Goal: Information Seeking & Learning: Learn about a topic

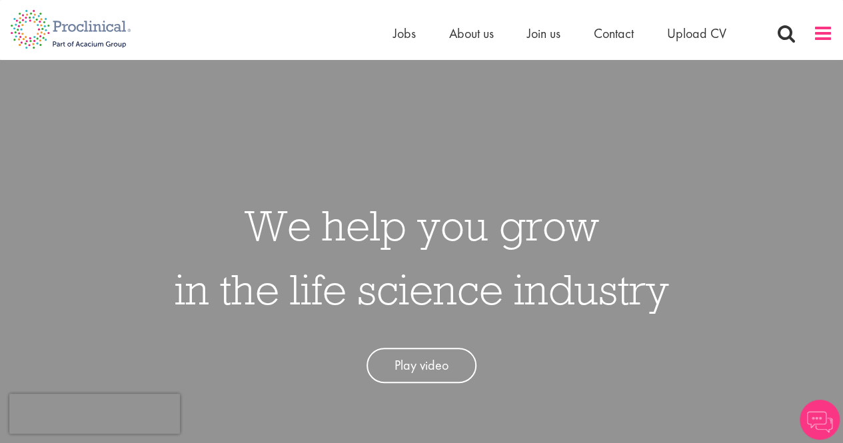
click at [825, 42] on span at bounding box center [823, 33] width 20 height 20
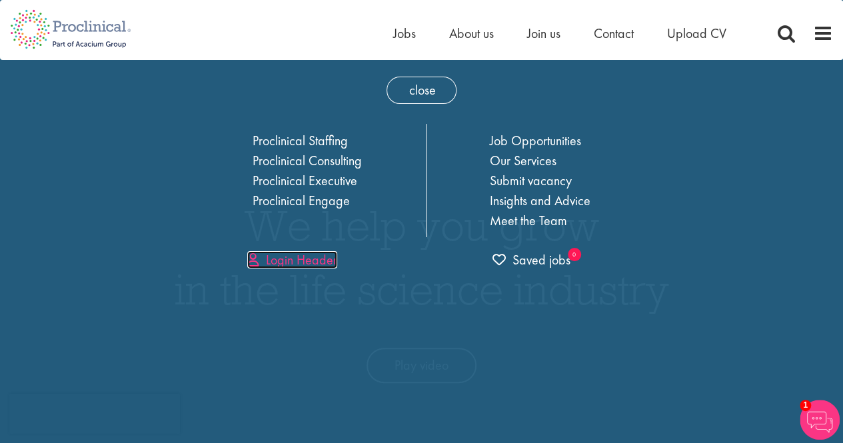
click at [280, 260] on link "Login Header" at bounding box center [292, 259] width 90 height 17
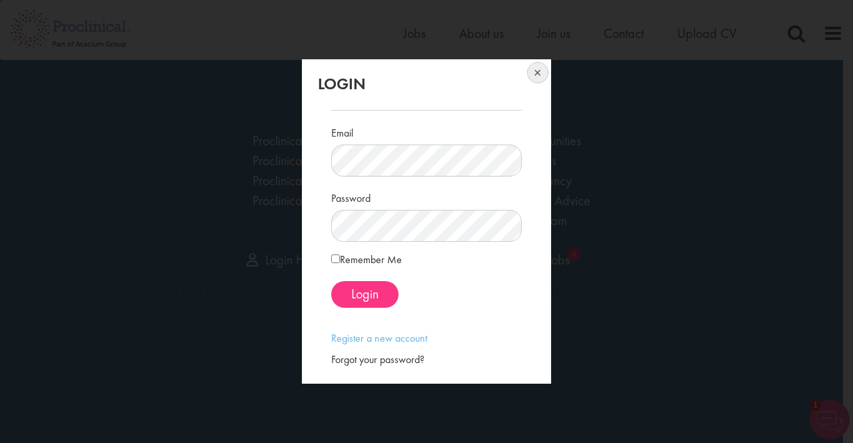
click at [537, 72] on button at bounding box center [536, 73] width 29 height 29
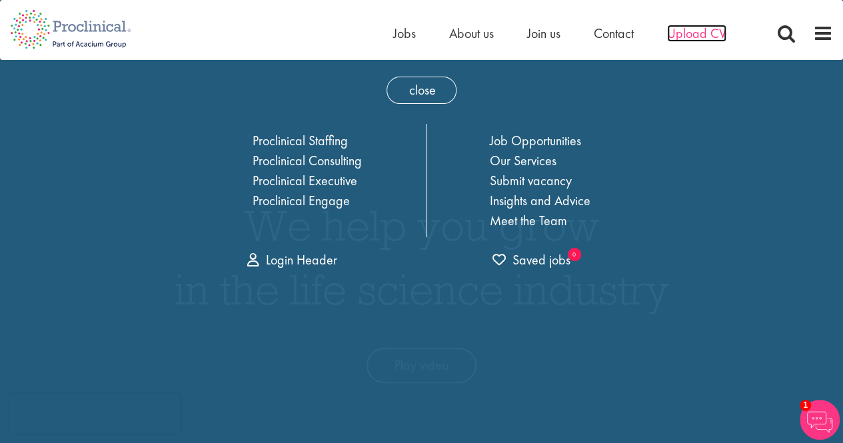
click at [684, 35] on span "Upload CV" at bounding box center [696, 33] width 59 height 17
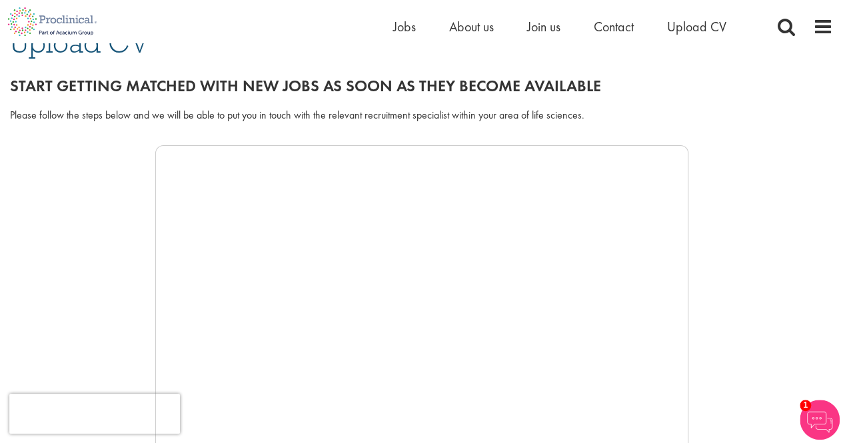
scroll to position [124, 0]
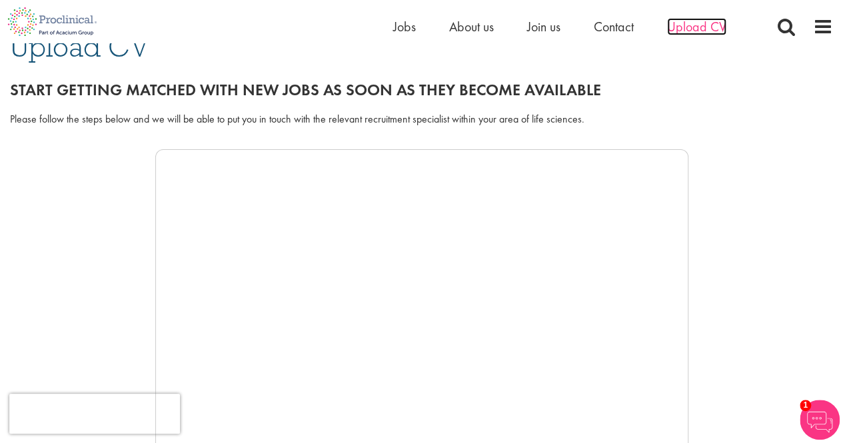
click at [695, 33] on span "Upload CV" at bounding box center [696, 26] width 59 height 17
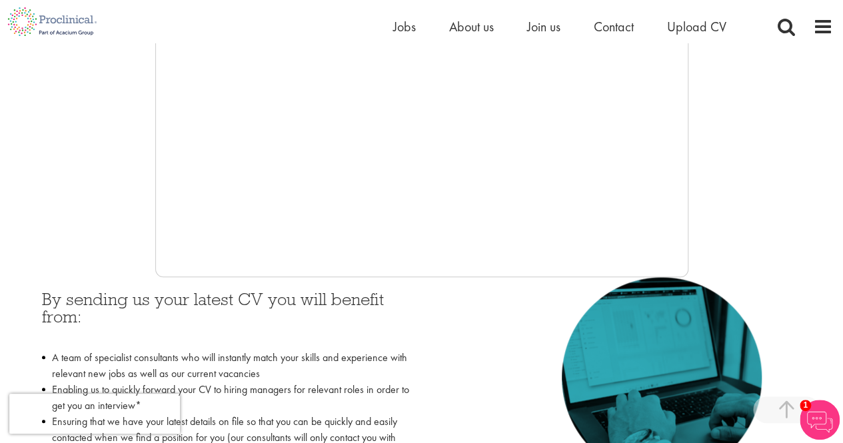
scroll to position [373, 0]
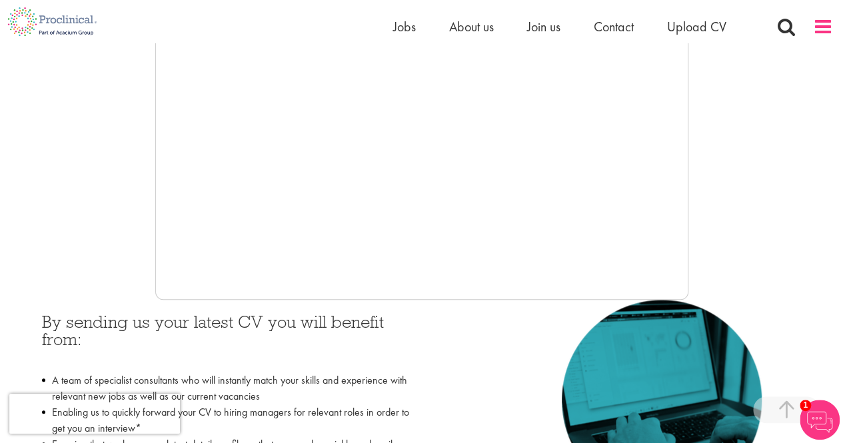
click at [824, 36] on span at bounding box center [823, 27] width 20 height 20
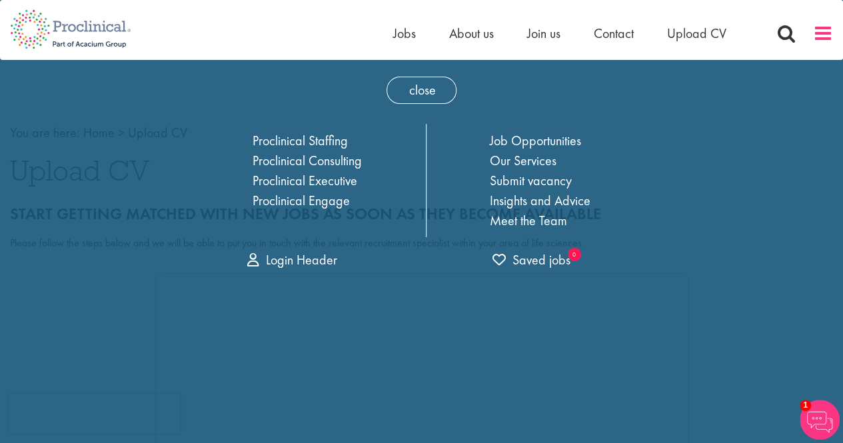
scroll to position [0, 0]
click at [823, 31] on span at bounding box center [823, 33] width 20 height 20
click at [791, 31] on span at bounding box center [787, 33] width 20 height 20
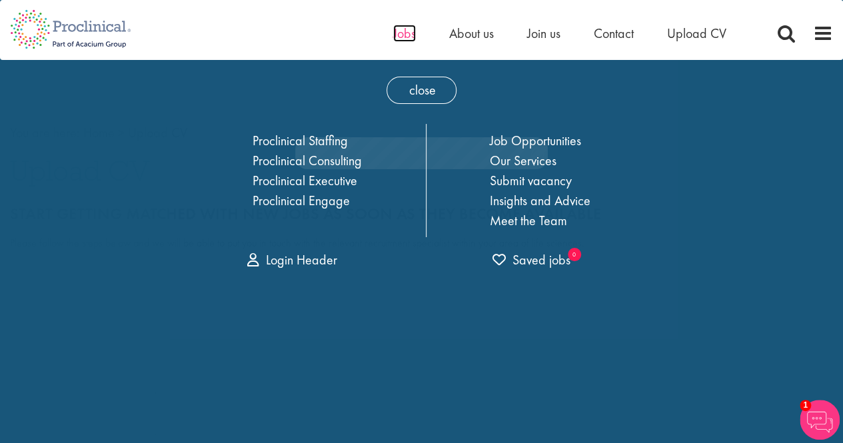
click at [401, 36] on span "Jobs" at bounding box center [404, 33] width 23 height 17
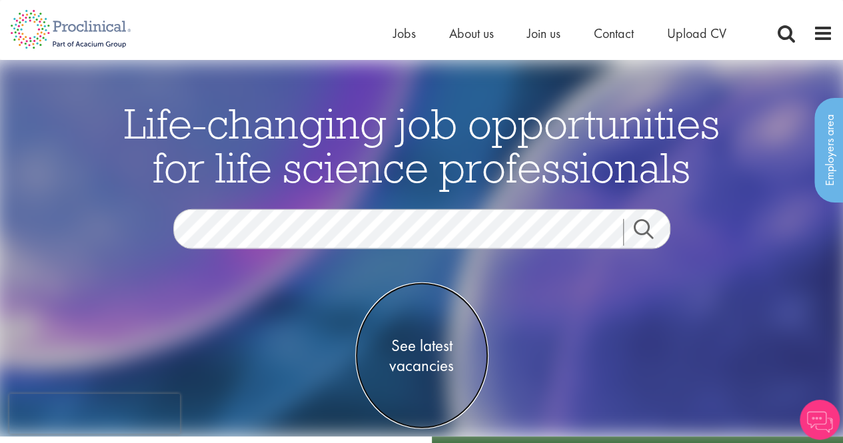
click at [432, 352] on span "See latest vacancies" at bounding box center [421, 355] width 133 height 40
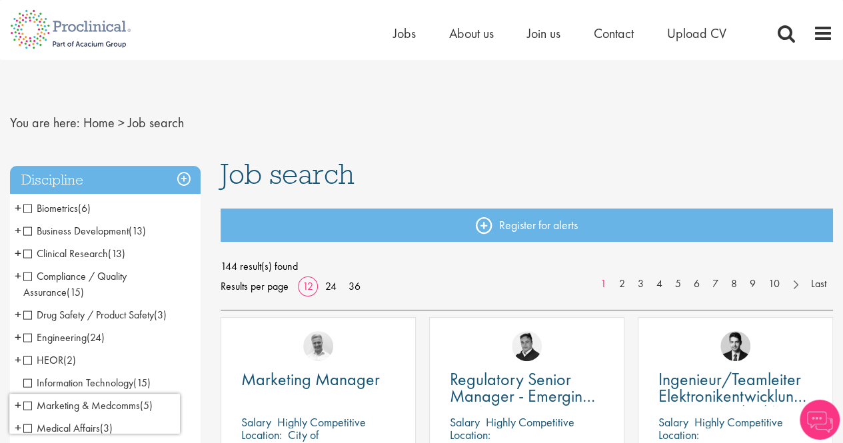
click at [28, 231] on span "Business Development" at bounding box center [75, 231] width 105 height 14
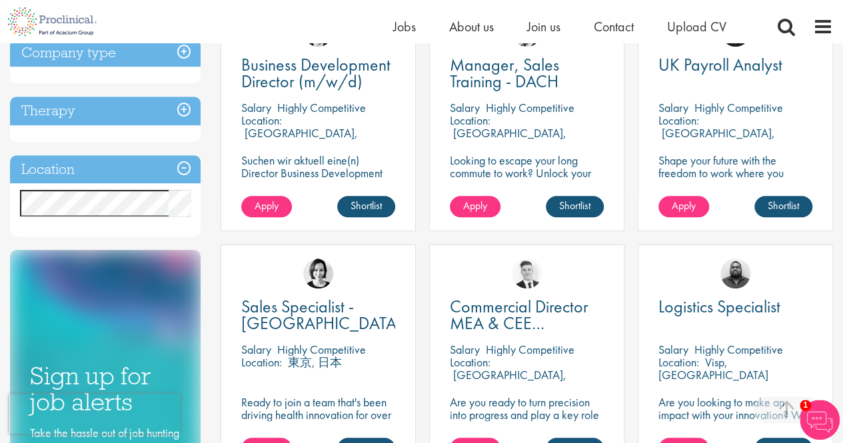
scroll to position [315, 0]
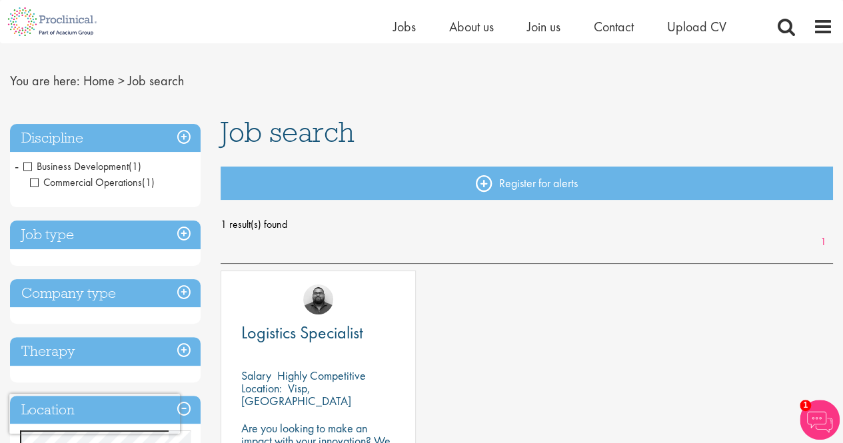
scroll to position [19, 0]
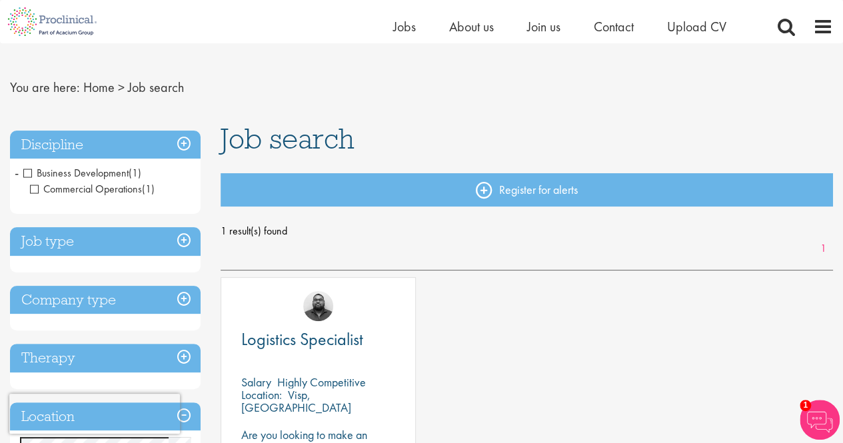
click at [187, 143] on h3 "Discipline" at bounding box center [105, 145] width 191 height 29
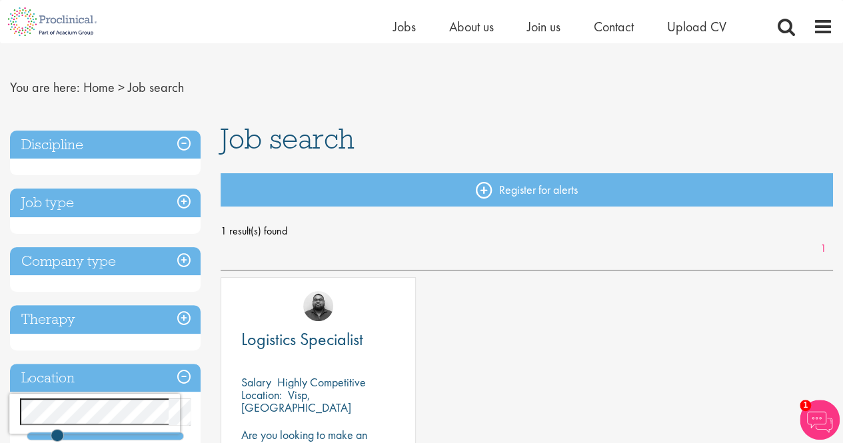
click at [187, 143] on h3 "Discipline" at bounding box center [105, 145] width 191 height 29
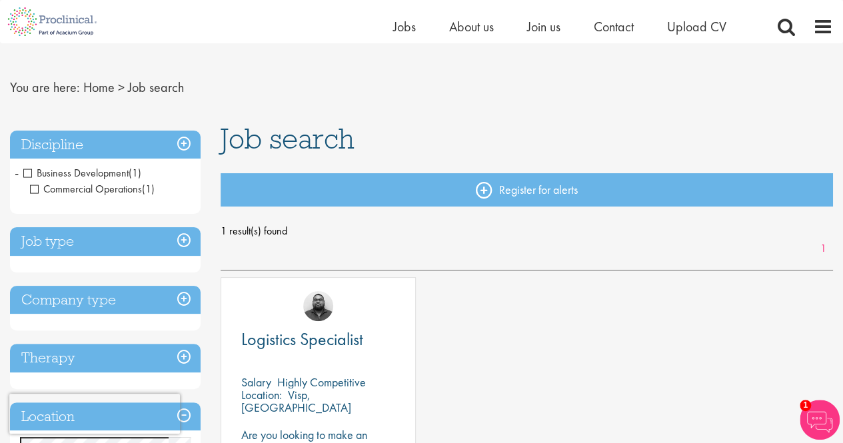
click at [27, 171] on span "Business Development" at bounding box center [75, 173] width 105 height 14
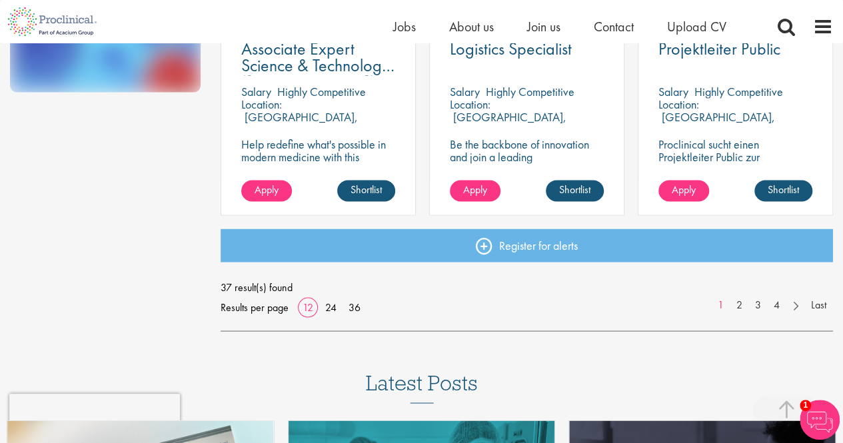
scroll to position [1072, 0]
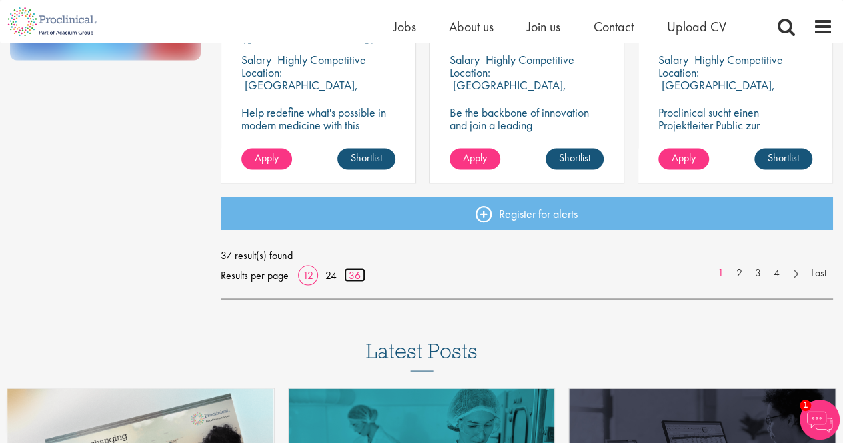
click at [355, 277] on link "36" at bounding box center [354, 275] width 21 height 14
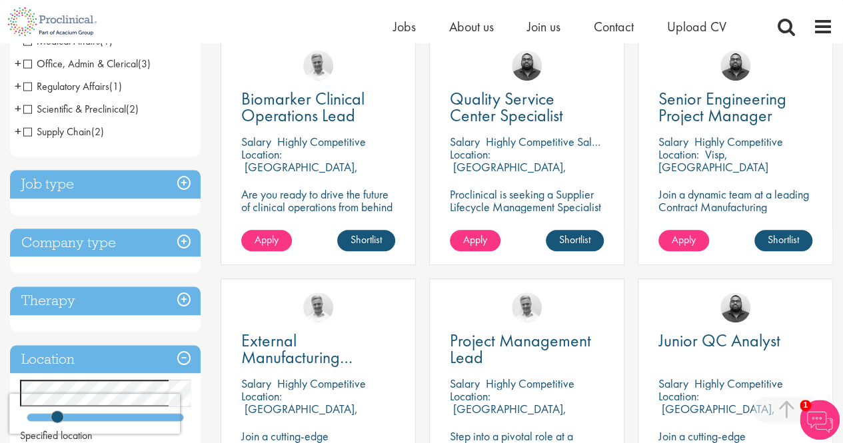
scroll to position [268, 0]
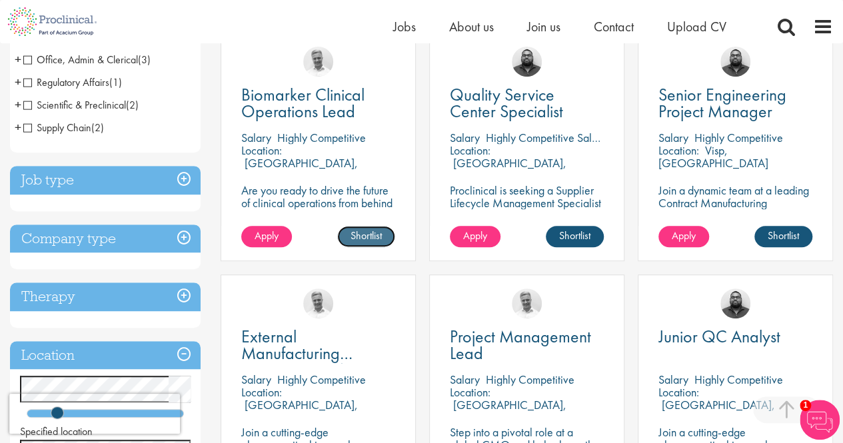
click at [377, 234] on link "Shortlist" at bounding box center [366, 236] width 58 height 21
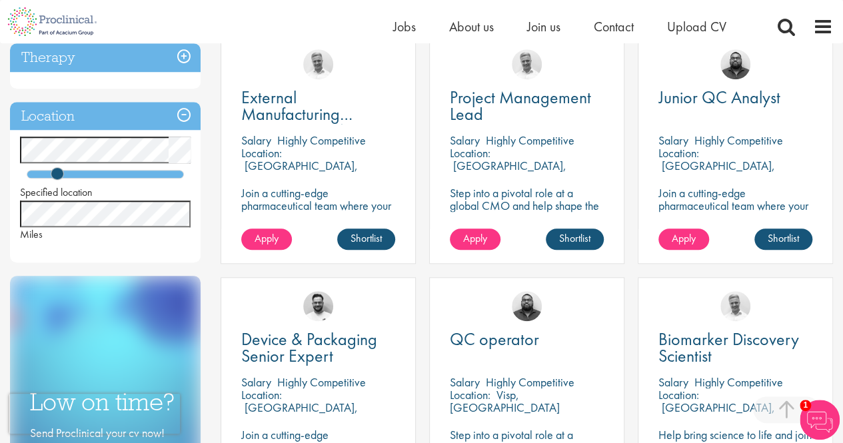
scroll to position [511, 0]
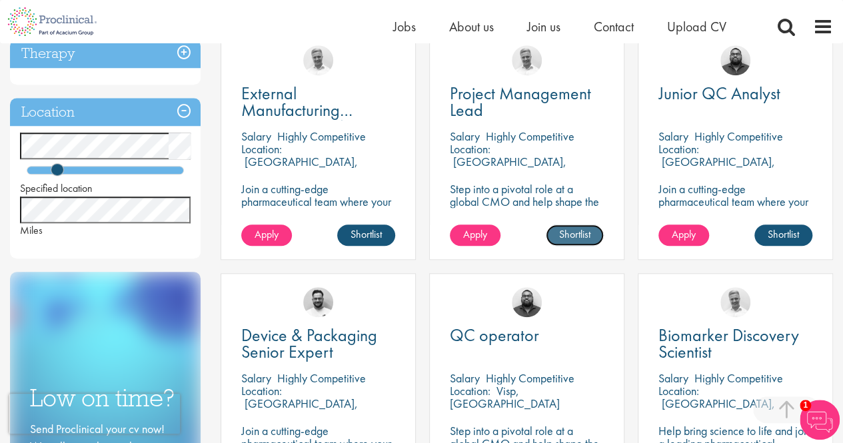
click at [579, 229] on link "Shortlist" at bounding box center [575, 235] width 58 height 21
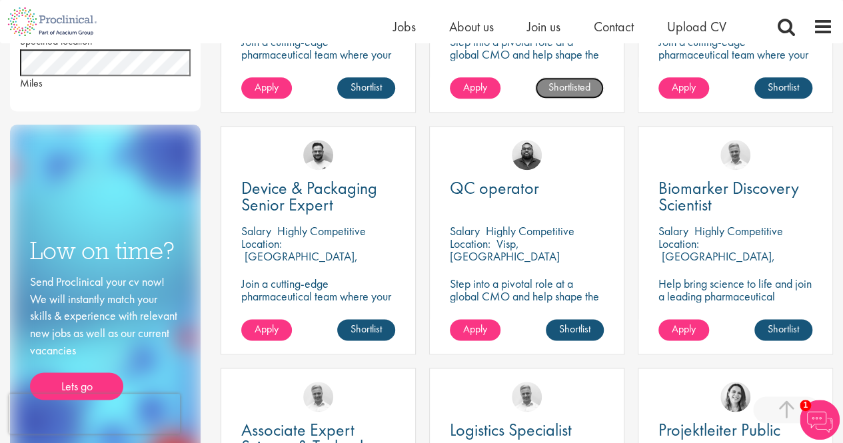
scroll to position [759, 0]
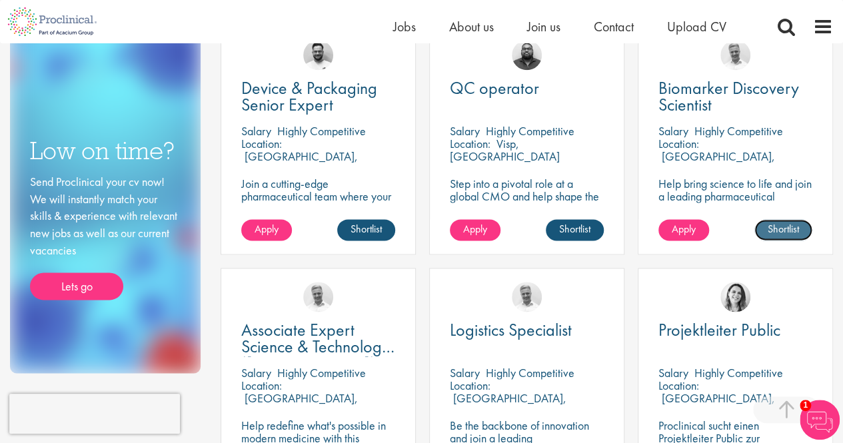
click at [781, 238] on link "Shortlist" at bounding box center [784, 229] width 58 height 21
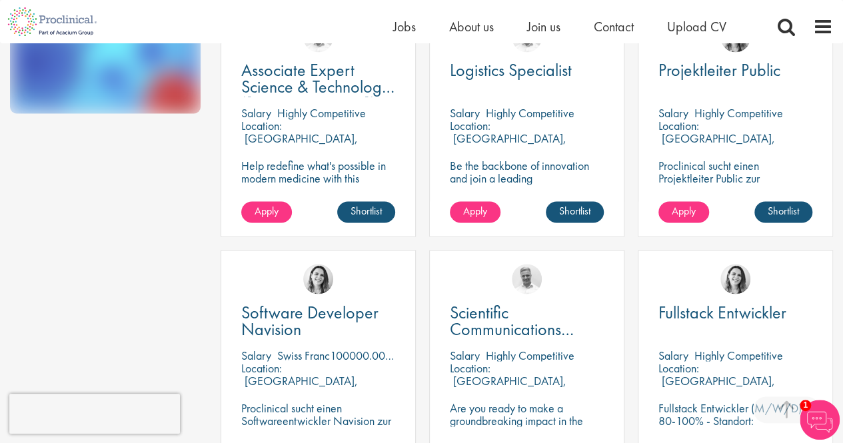
scroll to position [1023, 0]
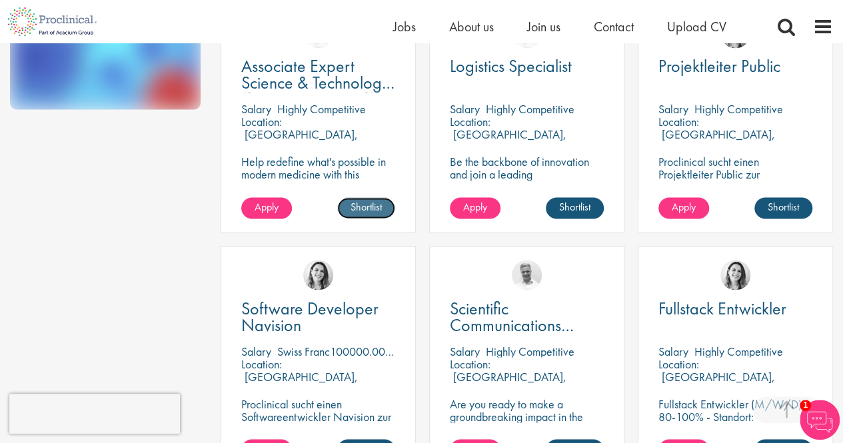
click at [381, 214] on link "Shortlist" at bounding box center [366, 207] width 58 height 21
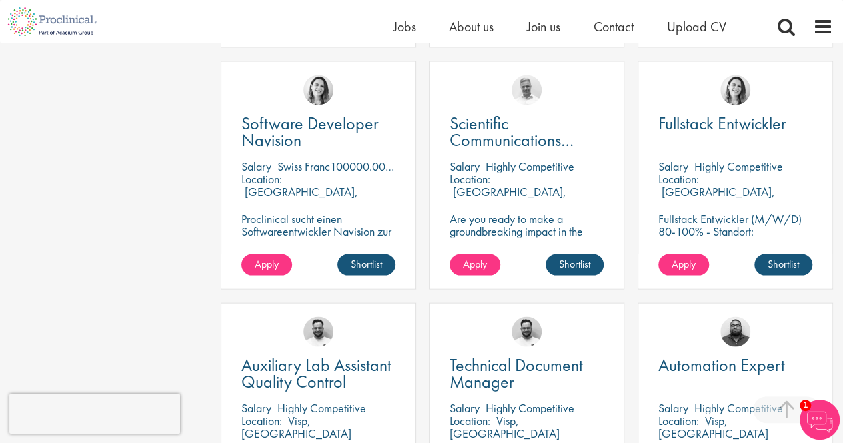
scroll to position [1212, 0]
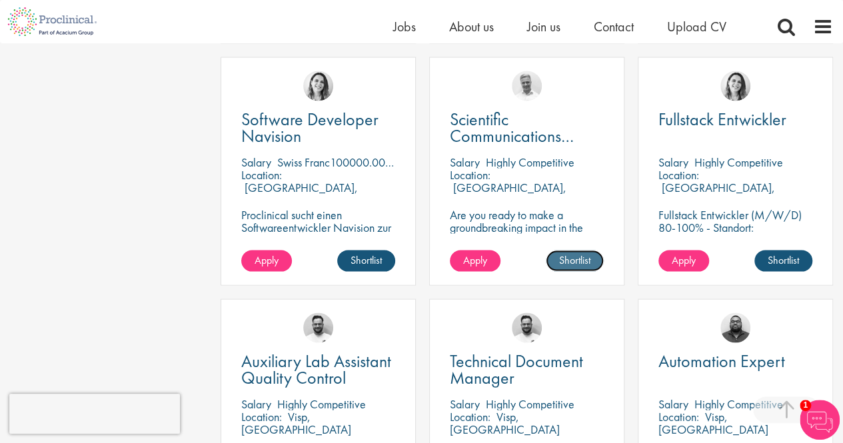
click at [575, 255] on link "Shortlist" at bounding box center [575, 260] width 58 height 21
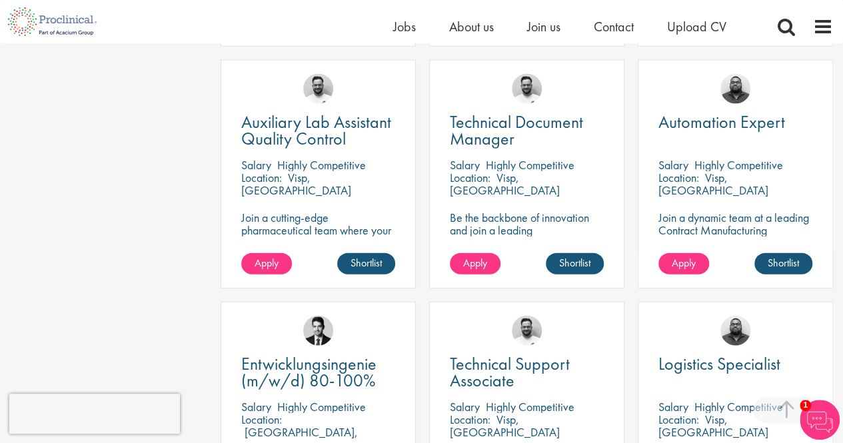
scroll to position [1476, 0]
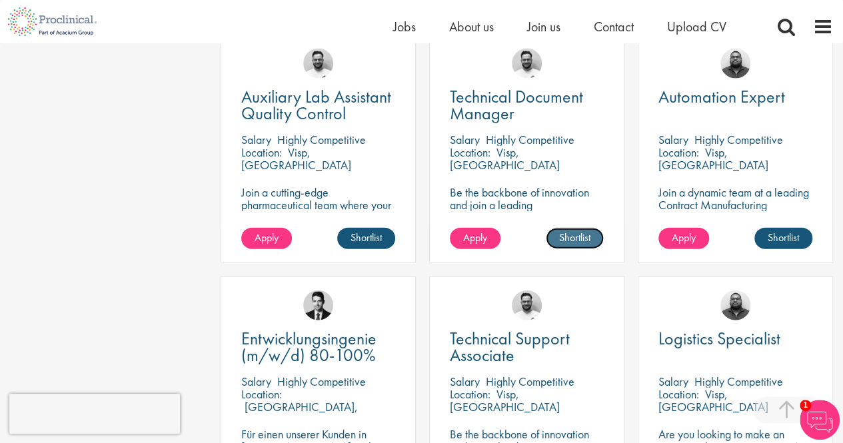
click at [571, 239] on link "Shortlist" at bounding box center [575, 238] width 58 height 21
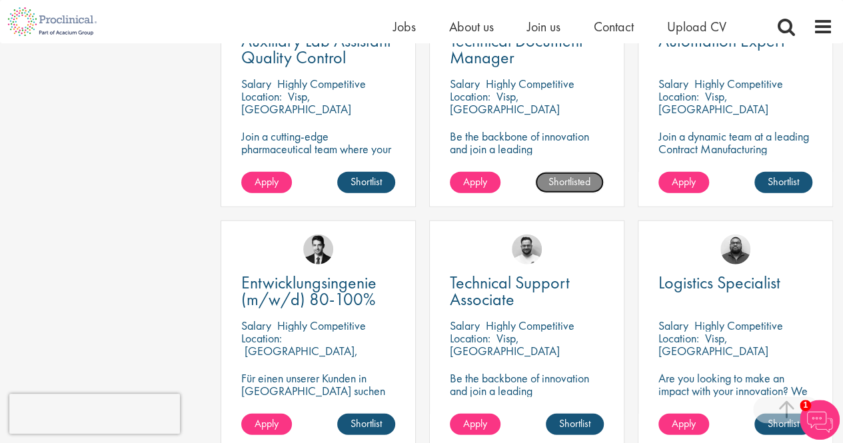
scroll to position [1540, 0]
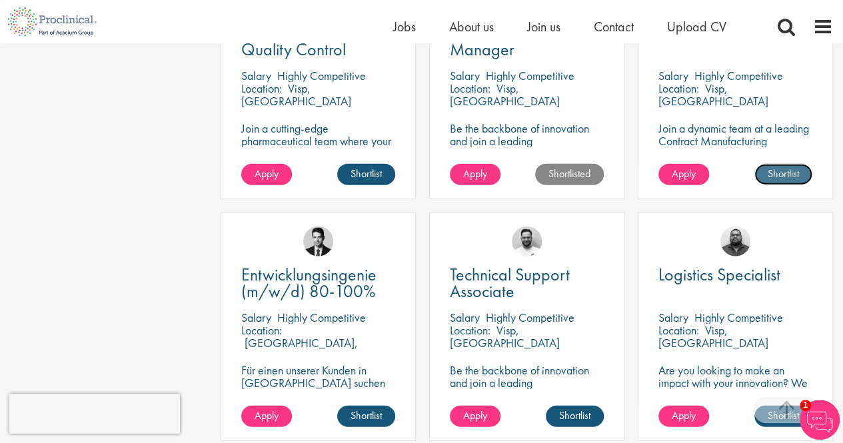
click at [785, 174] on link "Shortlist" at bounding box center [784, 174] width 58 height 21
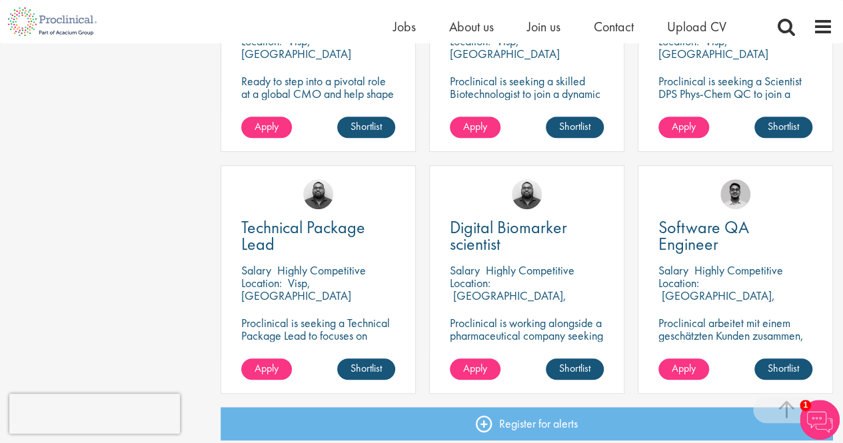
scroll to position [2810, 0]
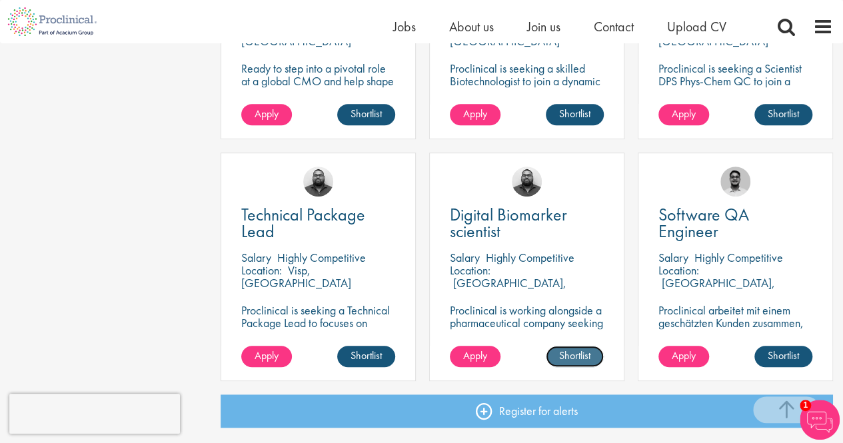
click at [585, 362] on link "Shortlist" at bounding box center [575, 356] width 58 height 21
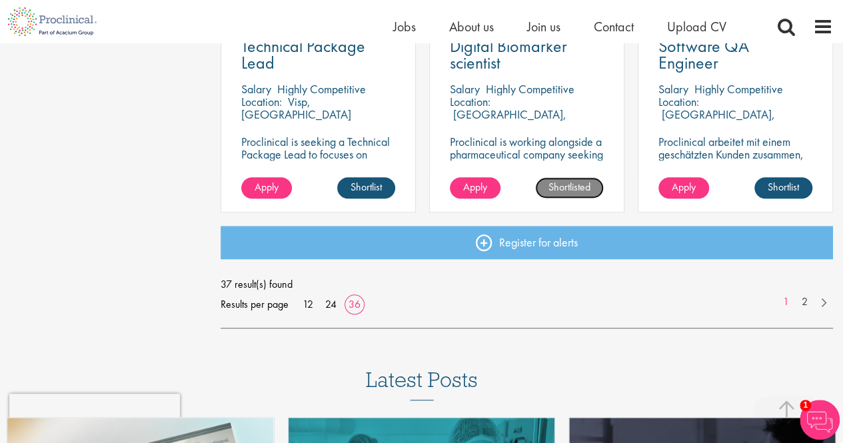
scroll to position [3007, 0]
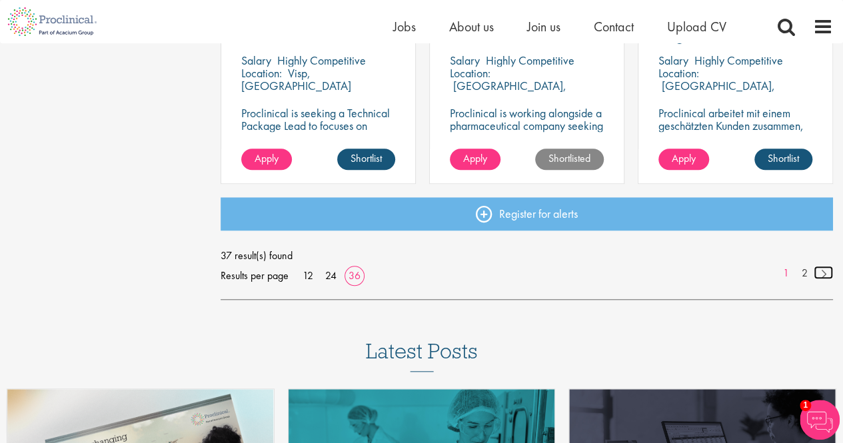
click at [823, 275] on link at bounding box center [823, 272] width 19 height 13
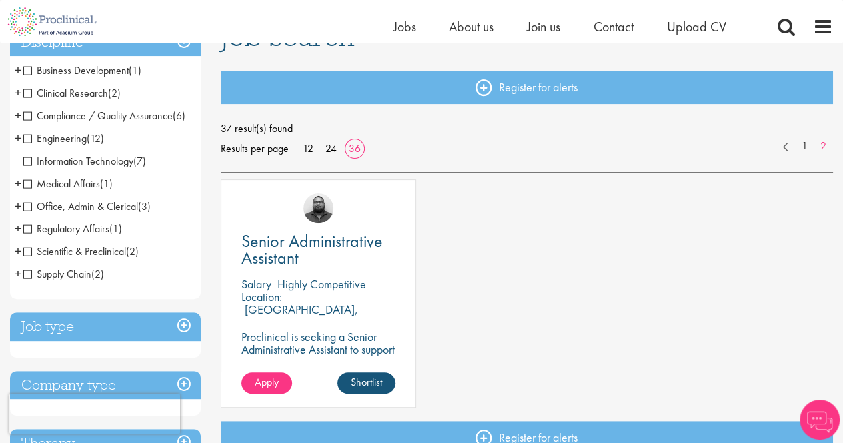
scroll to position [141, 0]
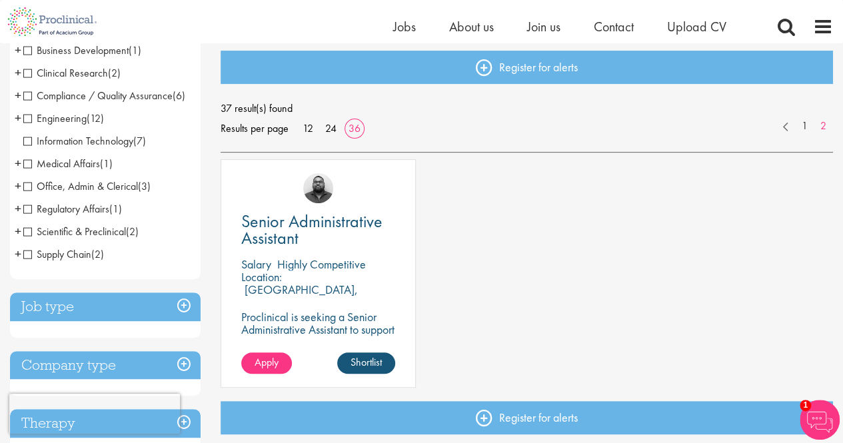
click at [29, 53] on span "Business Development" at bounding box center [75, 50] width 105 height 14
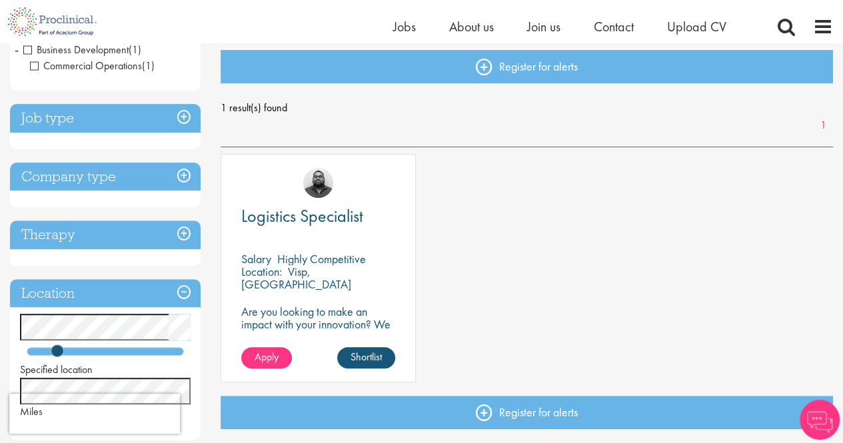
scroll to position [153, 0]
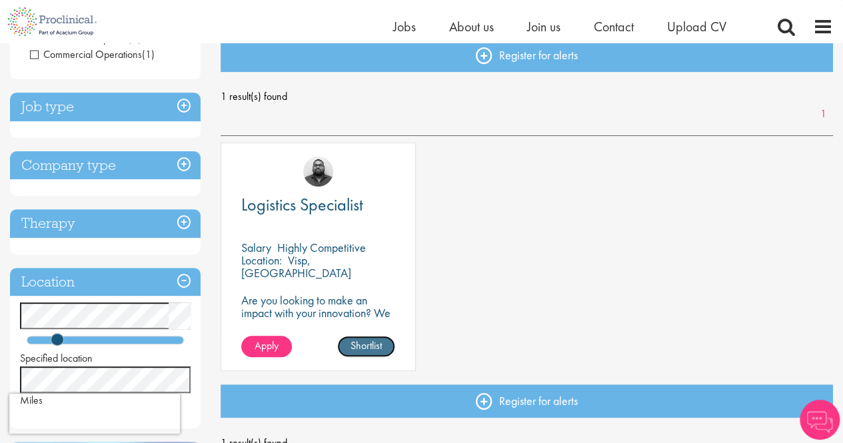
click at [369, 339] on link "Shortlist" at bounding box center [366, 346] width 58 height 21
click at [545, 32] on span "Join us" at bounding box center [543, 26] width 33 height 17
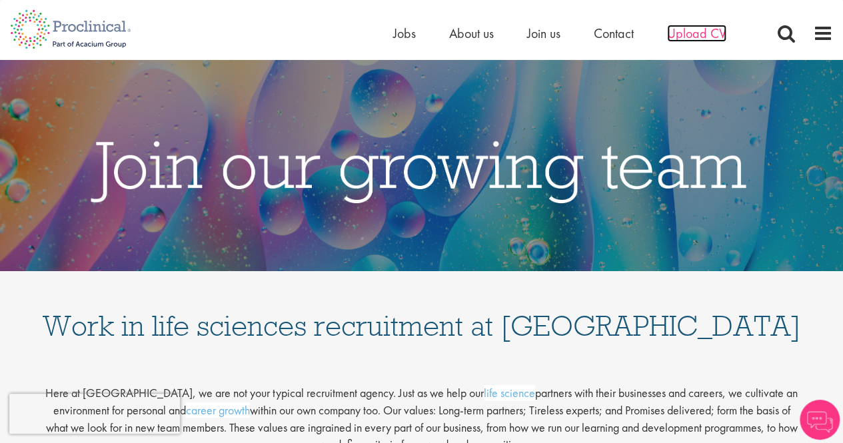
click at [695, 40] on span "Upload CV" at bounding box center [696, 33] width 59 height 17
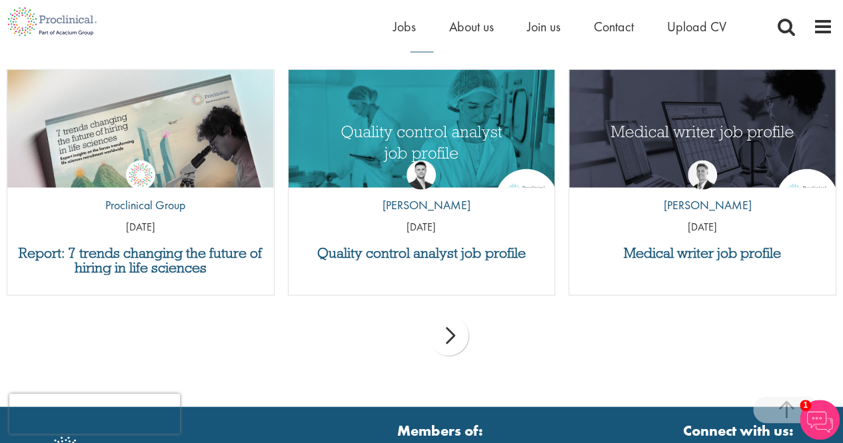
scroll to position [1336, 0]
